Goal: Complete application form: Complete application form

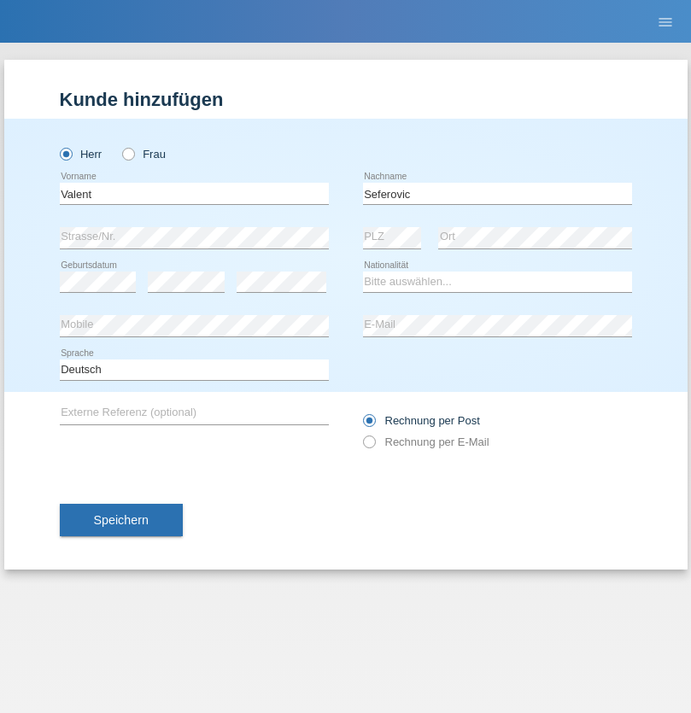
type input "Seferovic"
select select "HR"
select select "C"
select select "03"
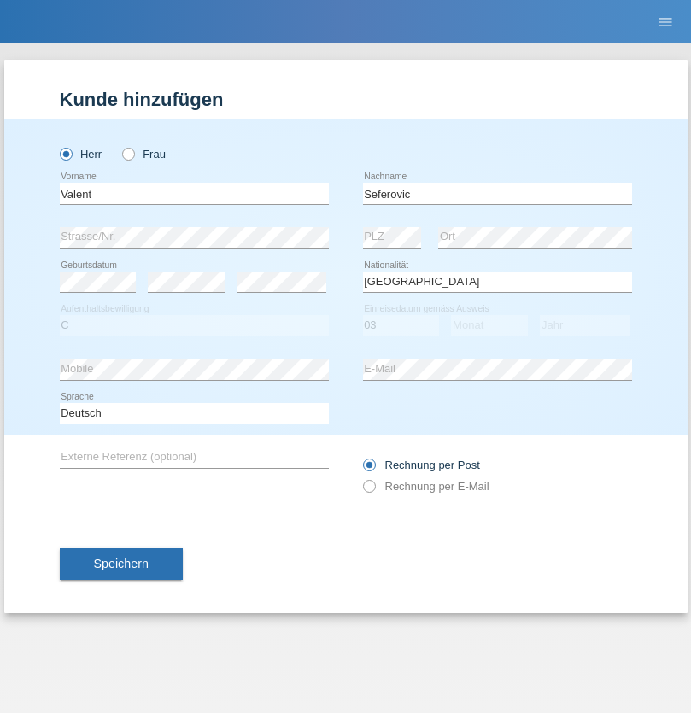
select select "12"
select select "1974"
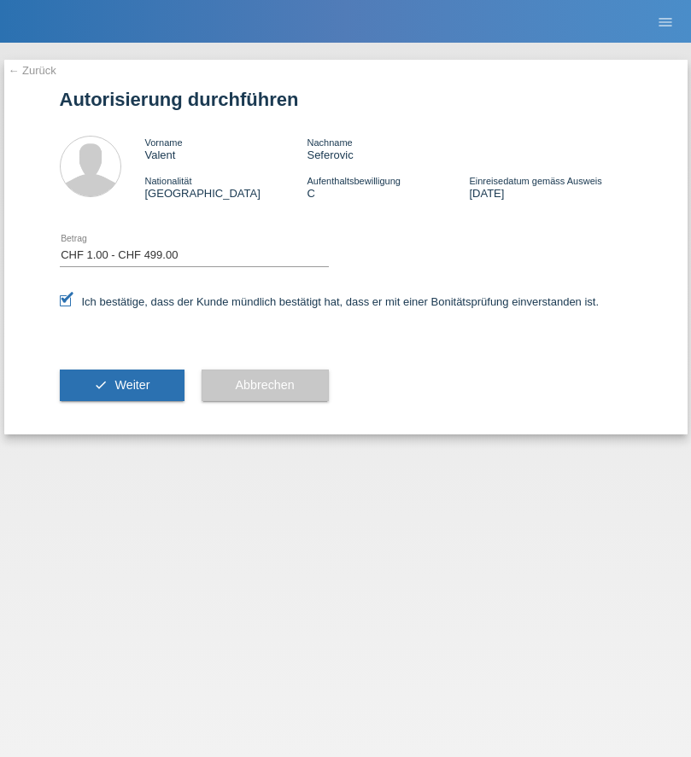
select select "1"
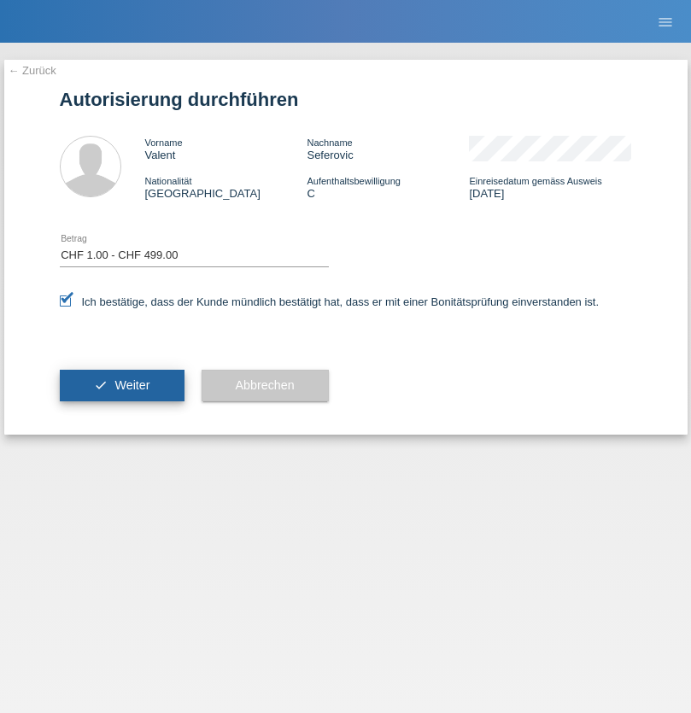
click at [121, 385] on span "Weiter" at bounding box center [131, 385] width 35 height 14
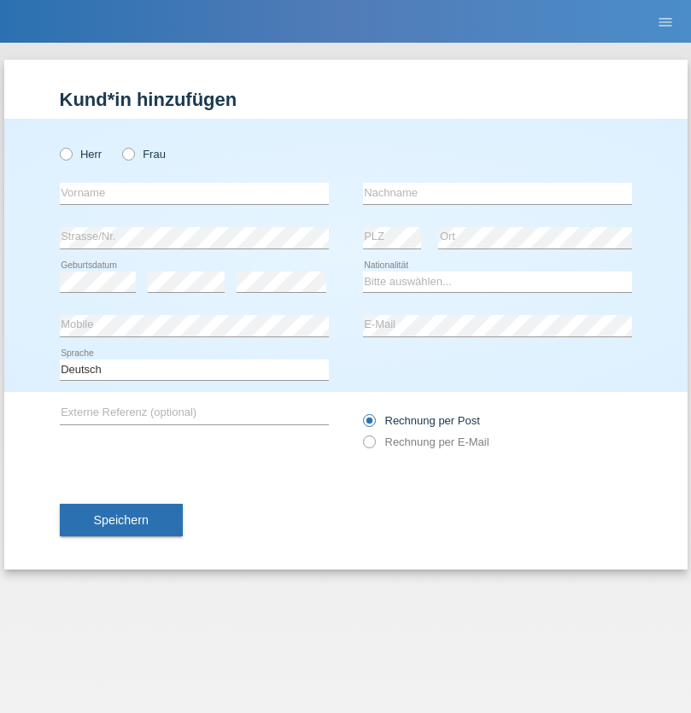
radio input "true"
click at [194, 193] on input "text" at bounding box center [194, 193] width 269 height 21
type input "Amr"
click at [497, 193] on input "text" at bounding box center [497, 193] width 269 height 21
type input "Abouelwafa"
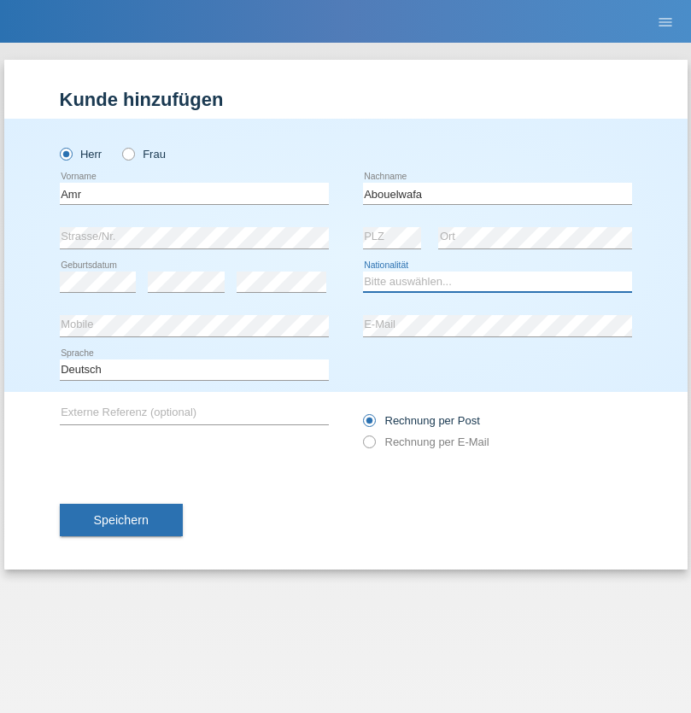
select select "CH"
radio input "true"
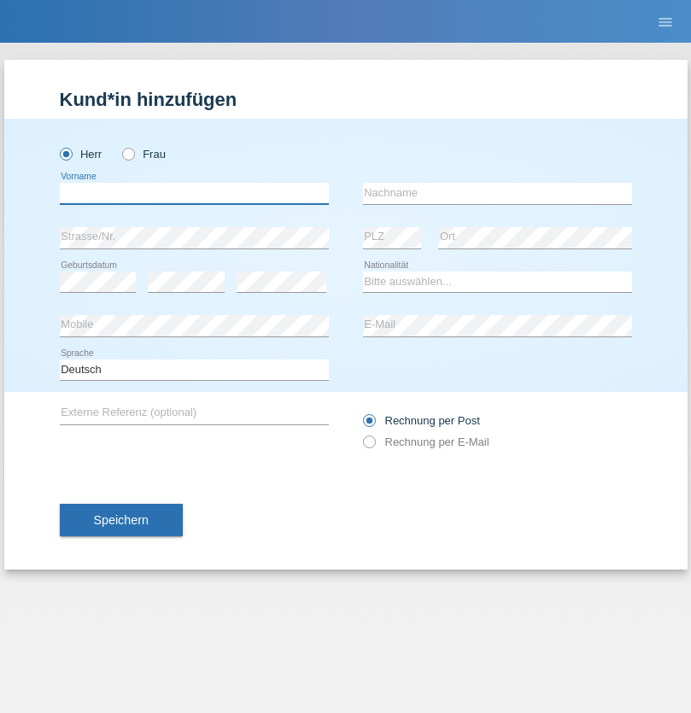
click at [194, 193] on input "text" at bounding box center [194, 193] width 269 height 21
type input "Amr"
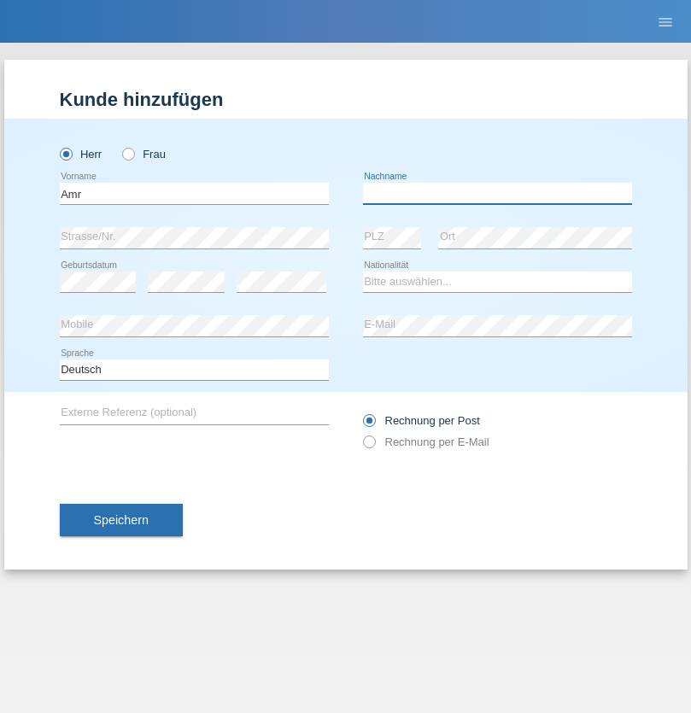
click at [497, 193] on input "text" at bounding box center [497, 193] width 269 height 21
type input "Abouelwafa"
select select "CH"
radio input "true"
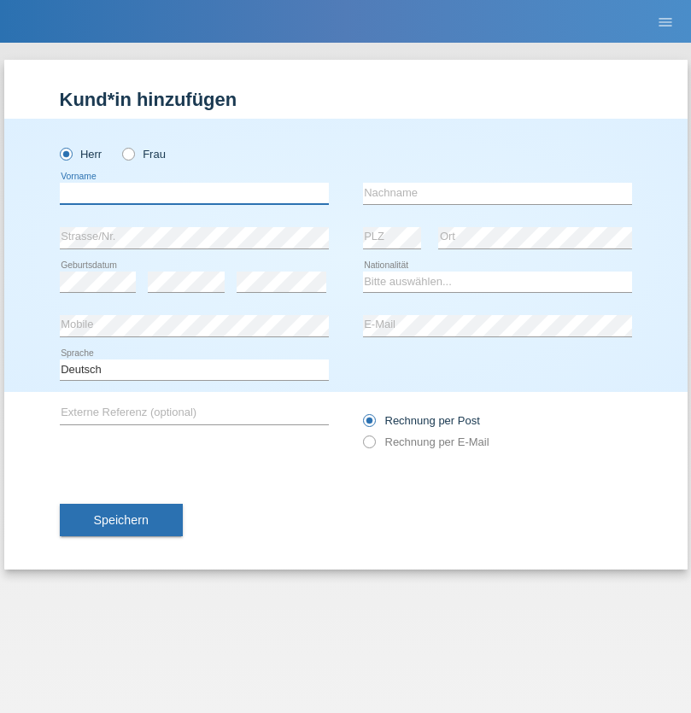
click at [194, 193] on input "text" at bounding box center [194, 193] width 269 height 21
type input "Jörg"
click at [497, 193] on input "text" at bounding box center [497, 193] width 269 height 21
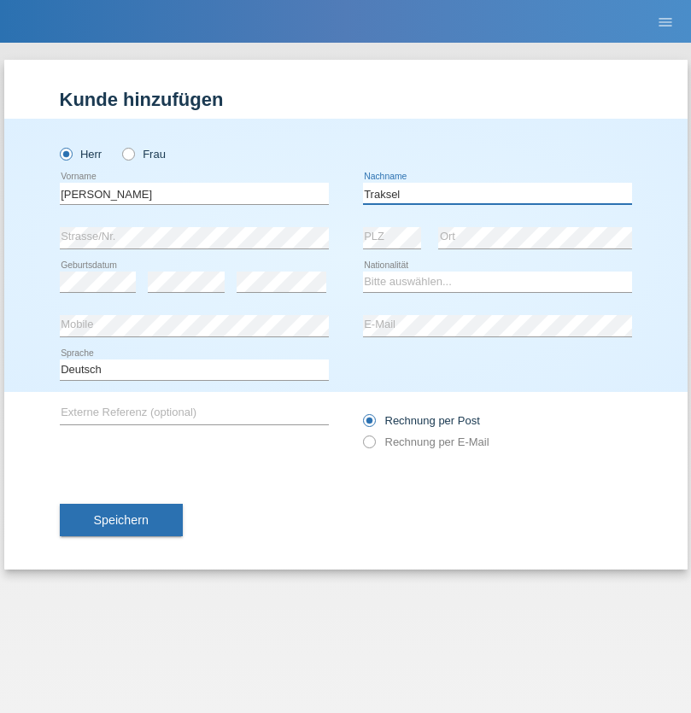
type input "Traksel"
select select "DE"
select select "C"
select select "01"
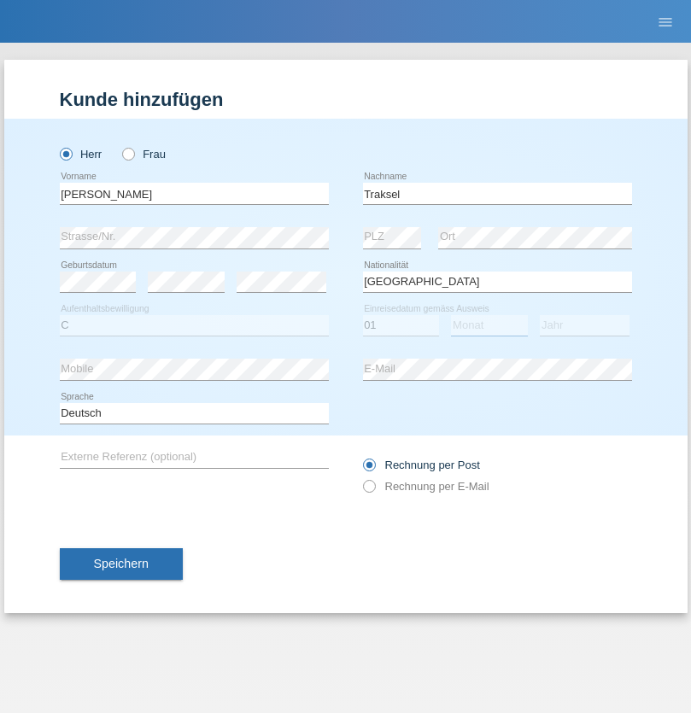
select select "07"
select select "2008"
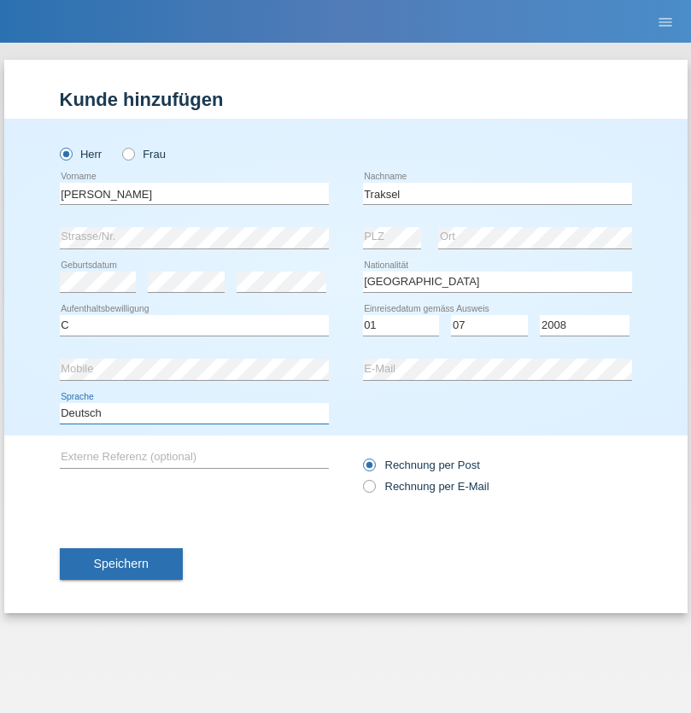
select select "en"
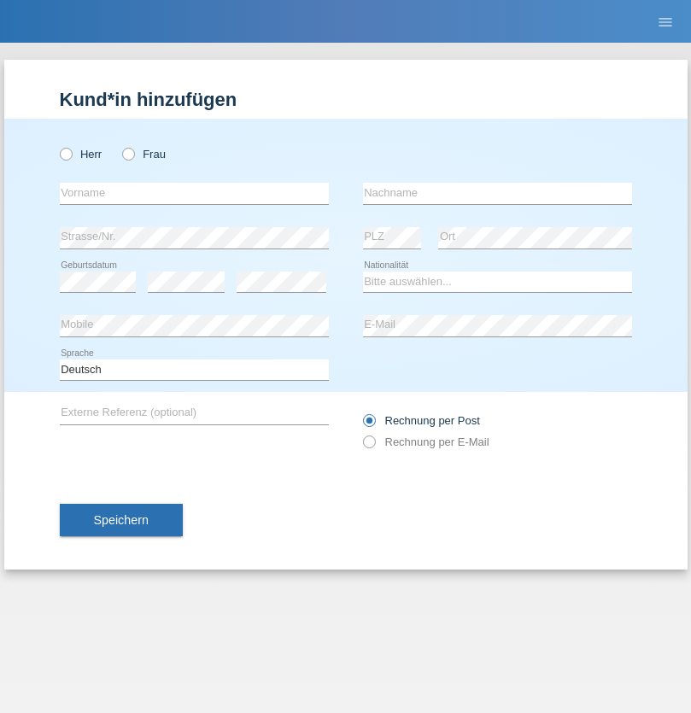
radio input "true"
select select "RS"
select select "C"
select select "08"
select select "10"
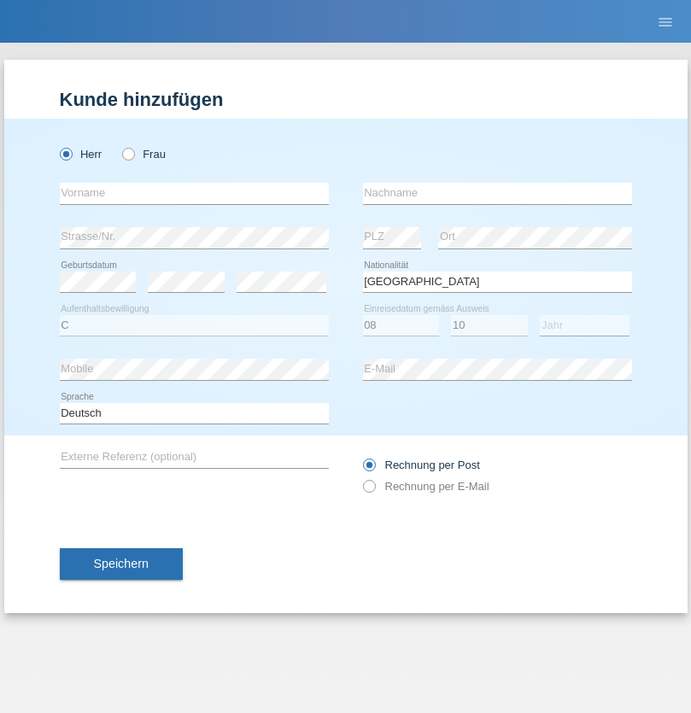
select select "2006"
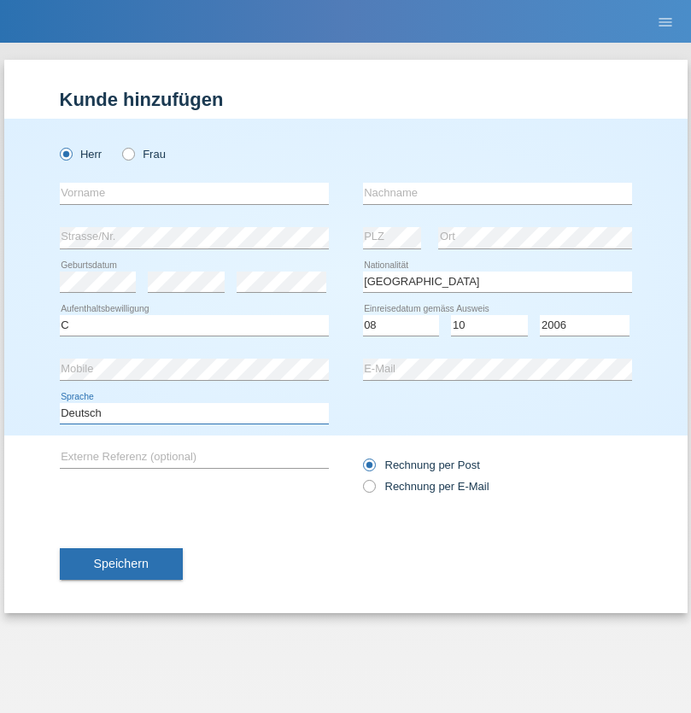
select select "en"
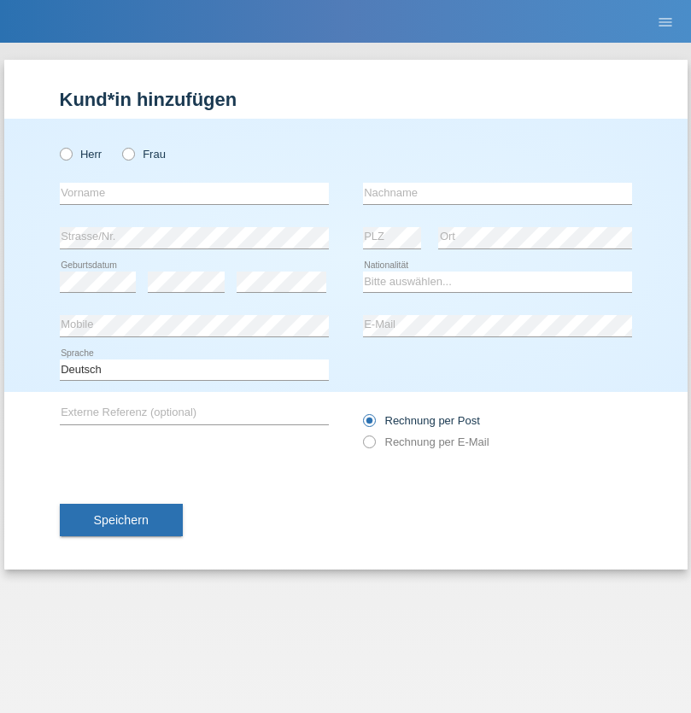
radio input "true"
click at [194, 193] on input "text" at bounding box center [194, 193] width 269 height 21
type input "Sladjan"
click at [497, 193] on input "text" at bounding box center [497, 193] width 269 height 21
type input "Pejic"
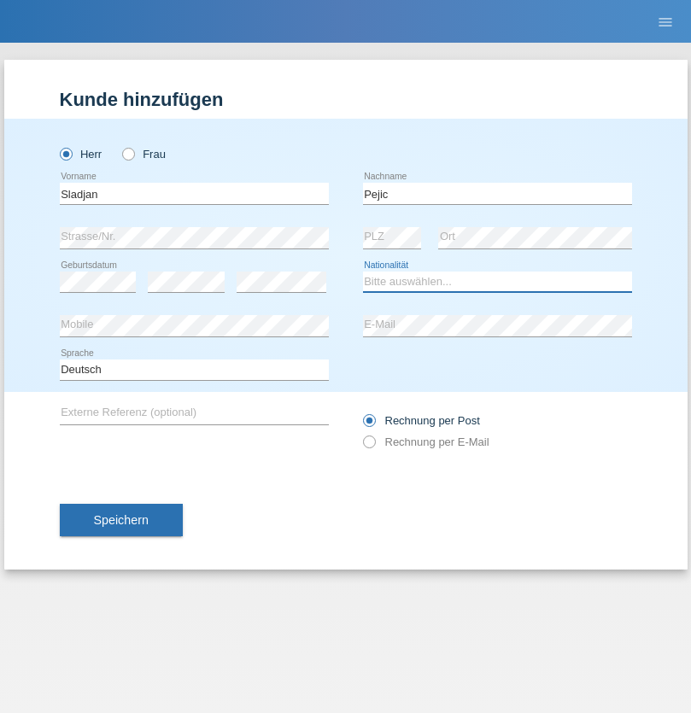
select select "CH"
radio input "true"
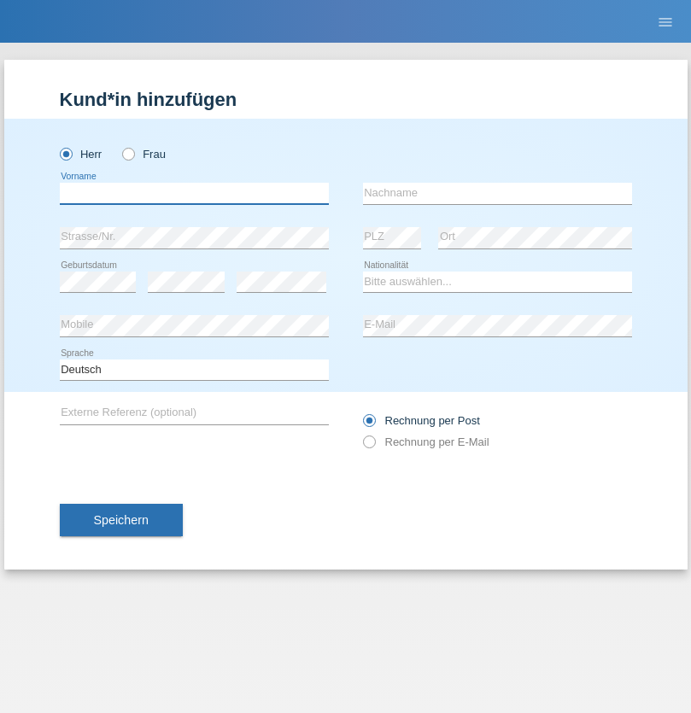
click at [194, 193] on input "text" at bounding box center [194, 193] width 269 height 21
type input "Mohammad Qais"
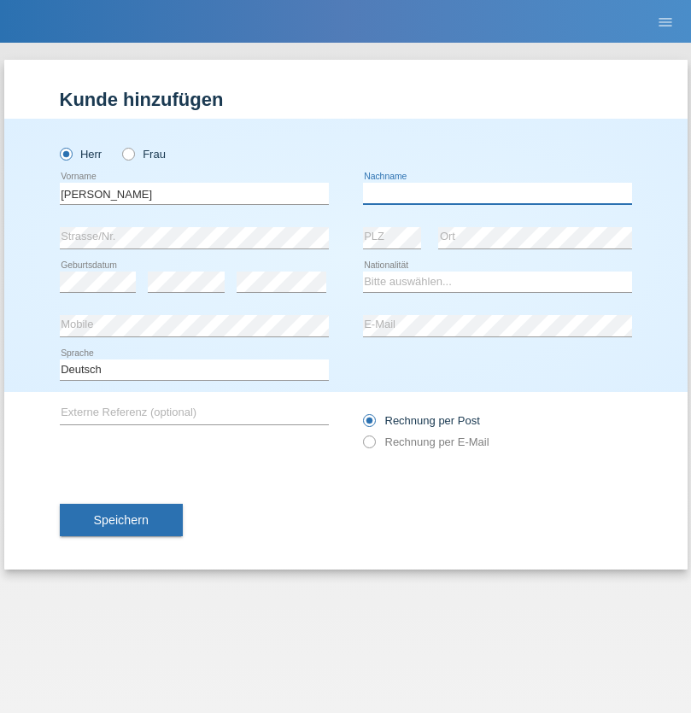
click at [497, 193] on input "text" at bounding box center [497, 193] width 269 height 21
type input "Nemani"
select select "AF"
select select "C"
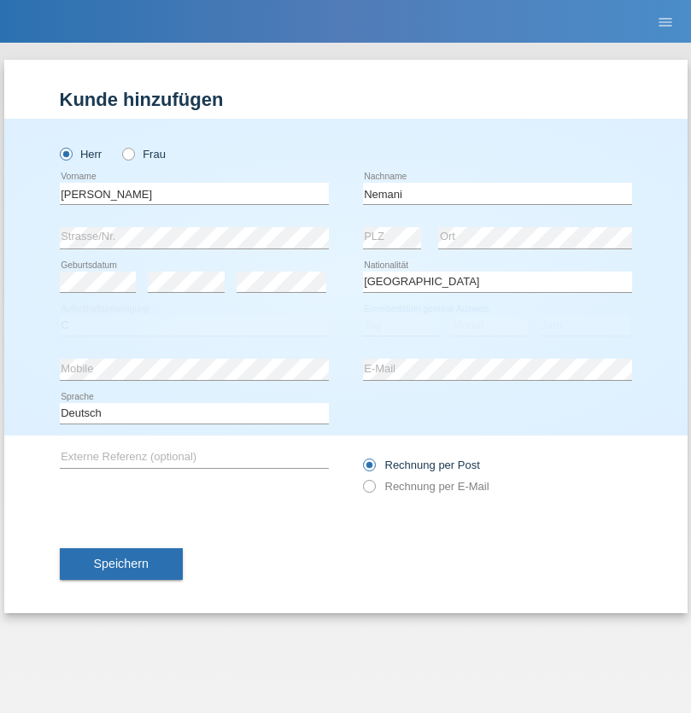
select select "02"
select select "01"
select select "2021"
